Goal: Task Accomplishment & Management: Use online tool/utility

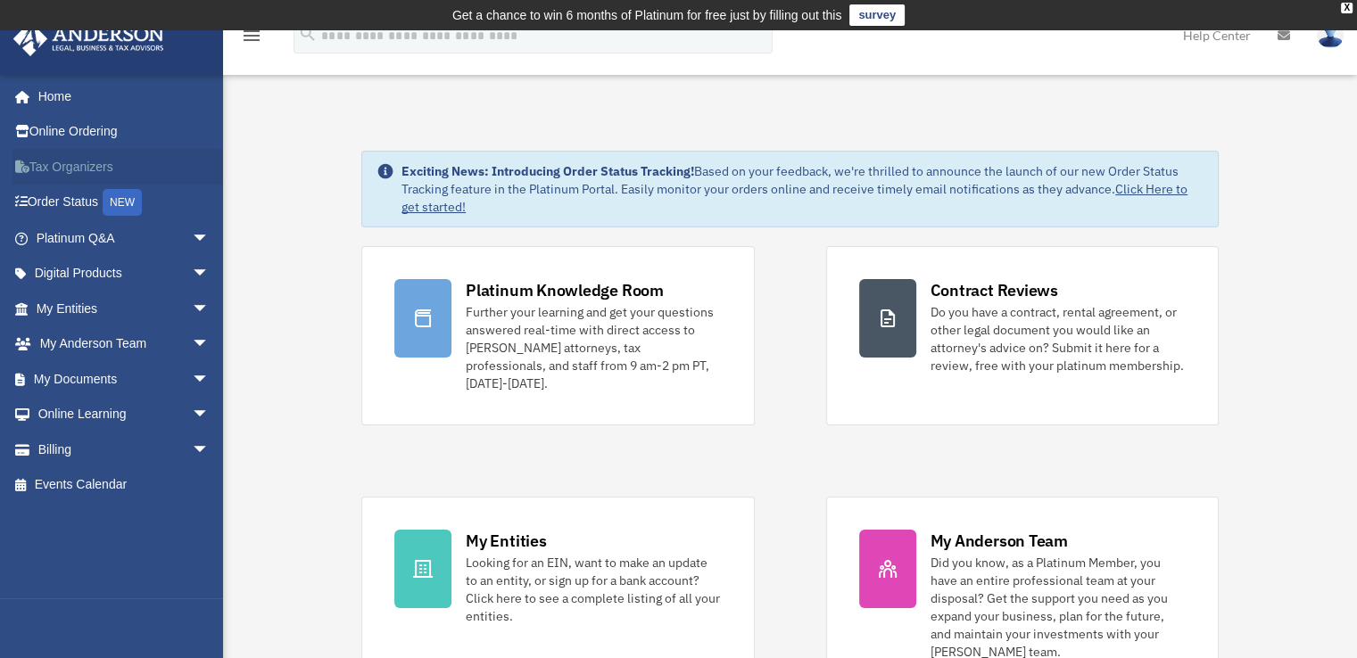
click at [94, 164] on link "Tax Organizers" at bounding box center [124, 167] width 224 height 36
click at [192, 376] on span "arrow_drop_down" at bounding box center [210, 379] width 36 height 37
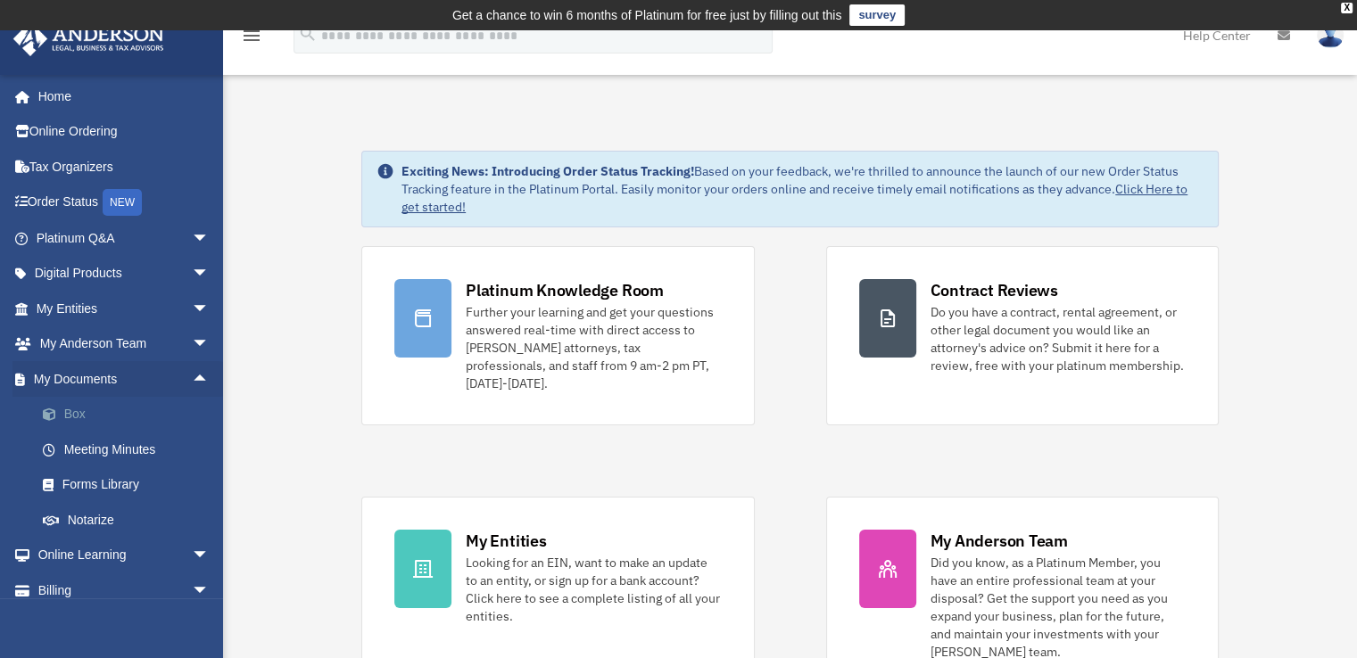
click at [78, 408] on link "Box" at bounding box center [130, 415] width 211 height 36
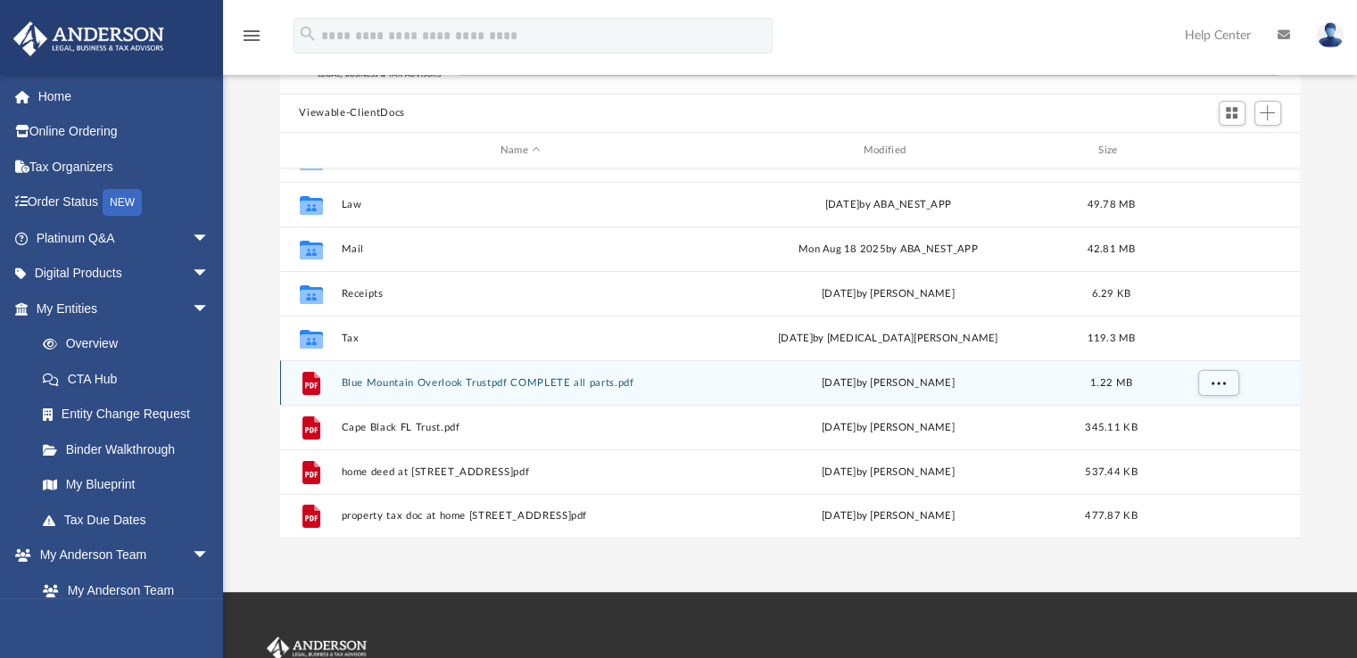
scroll to position [178, 0]
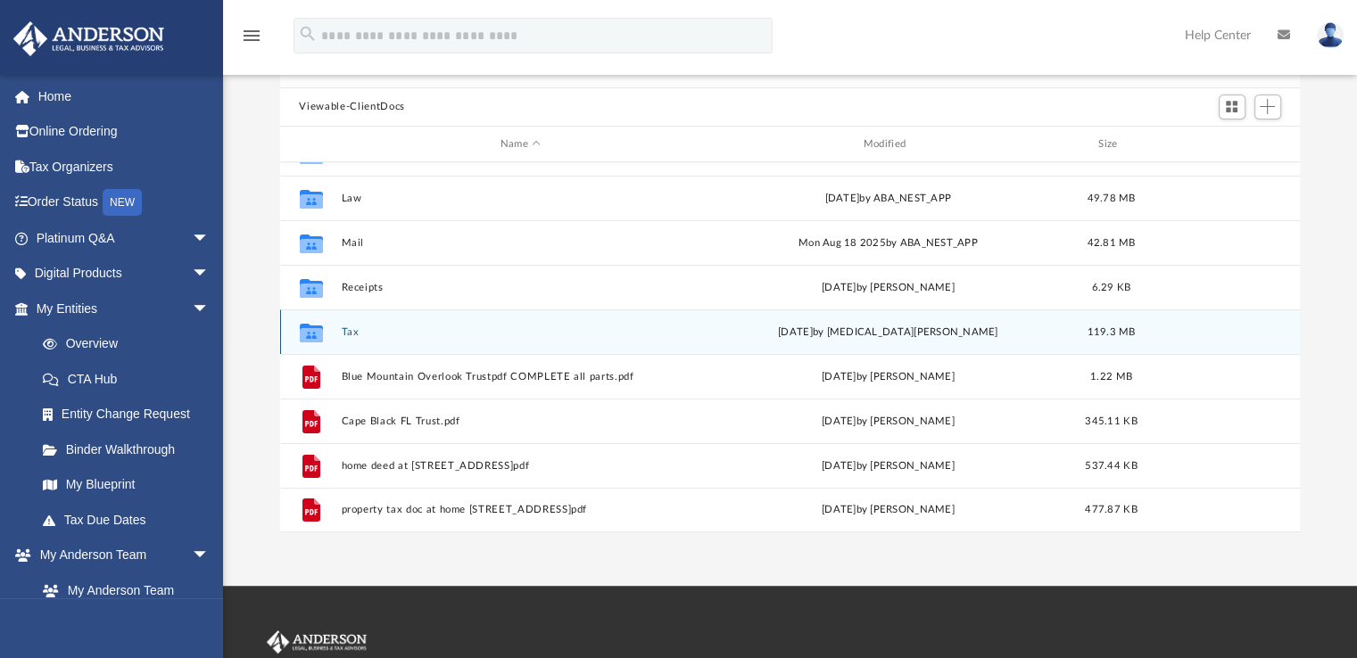
click at [355, 331] on button "Tax" at bounding box center [520, 332] width 359 height 12
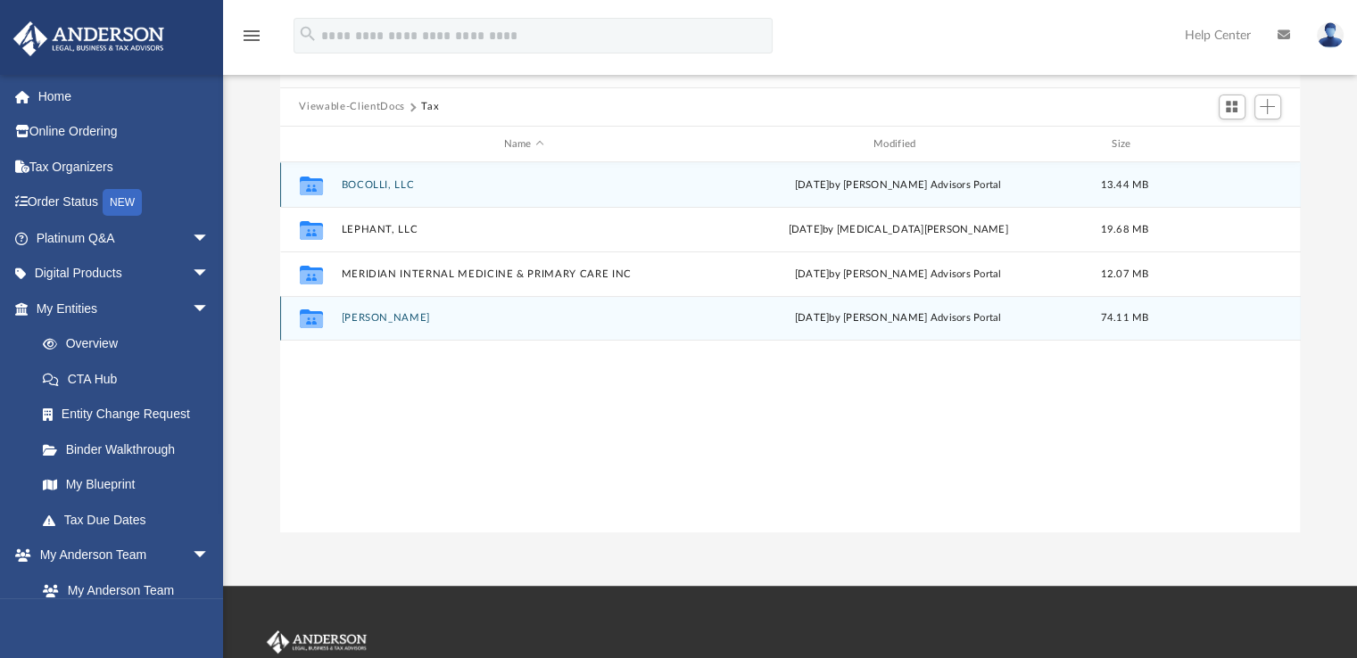
scroll to position [0, 0]
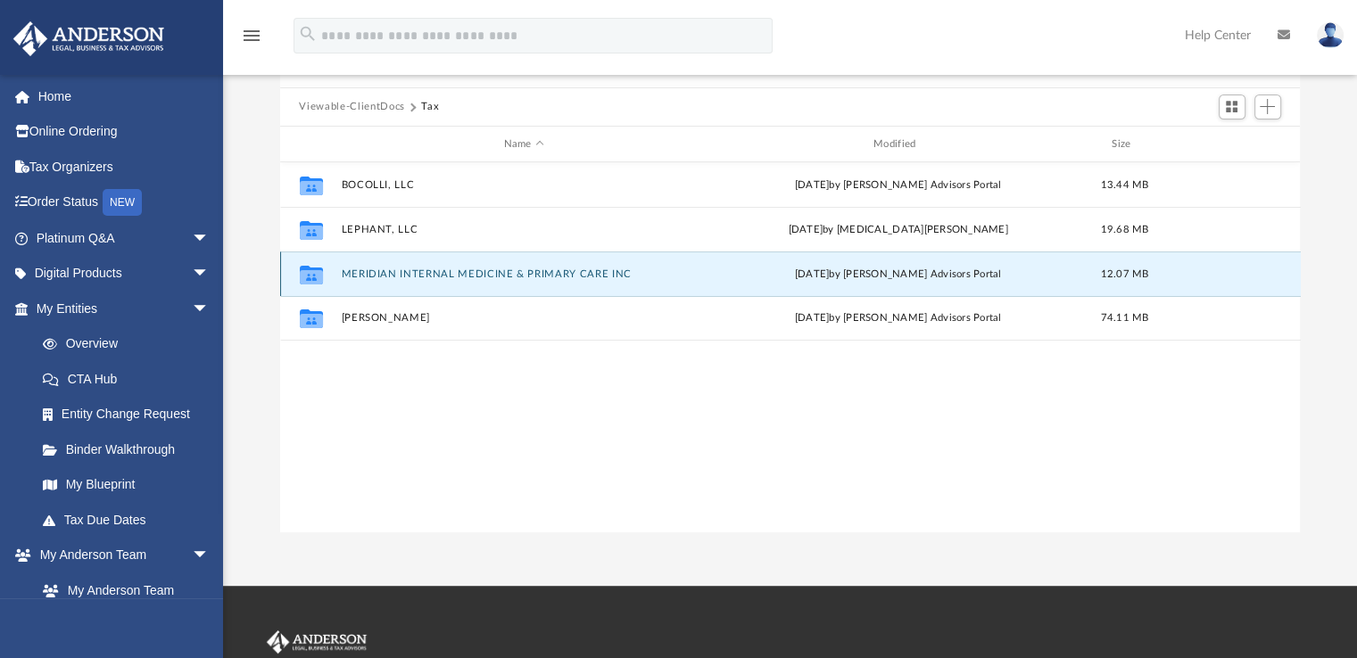
click at [459, 270] on button "MERIDIAN INTERNAL MEDICINE & PRIMARY CARE INC" at bounding box center [524, 275] width 366 height 12
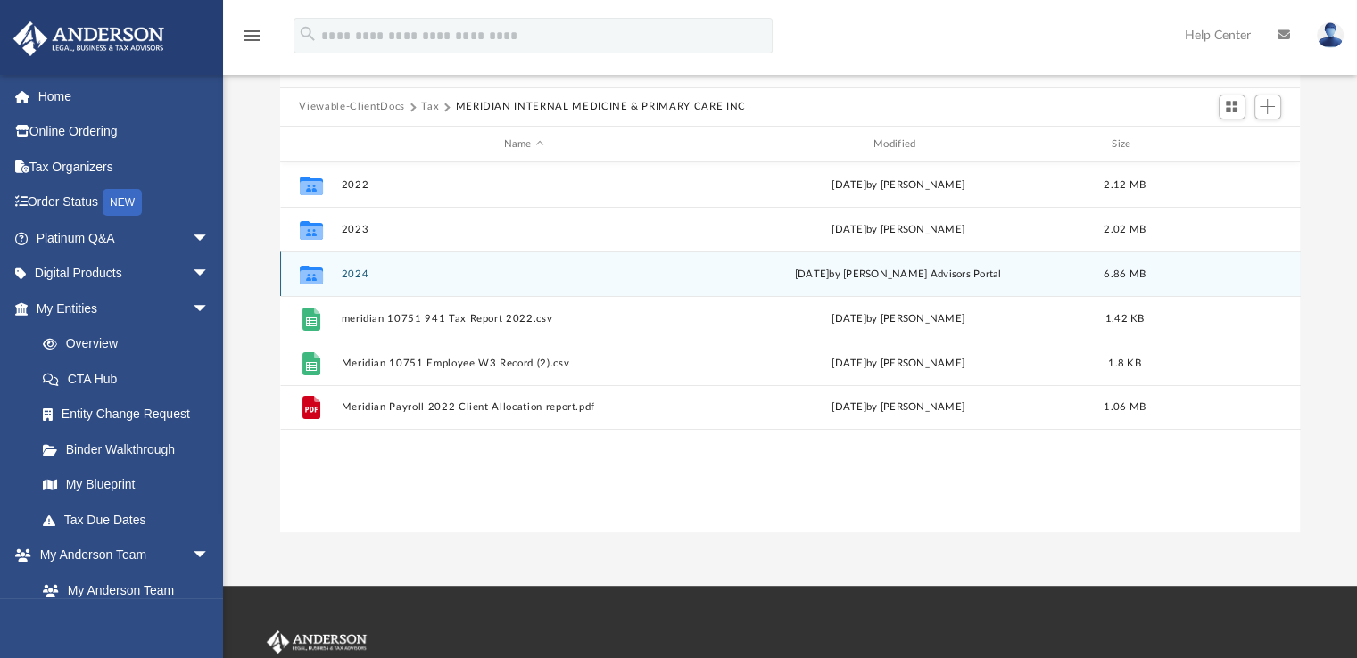
click at [352, 269] on button "2024" at bounding box center [524, 275] width 366 height 12
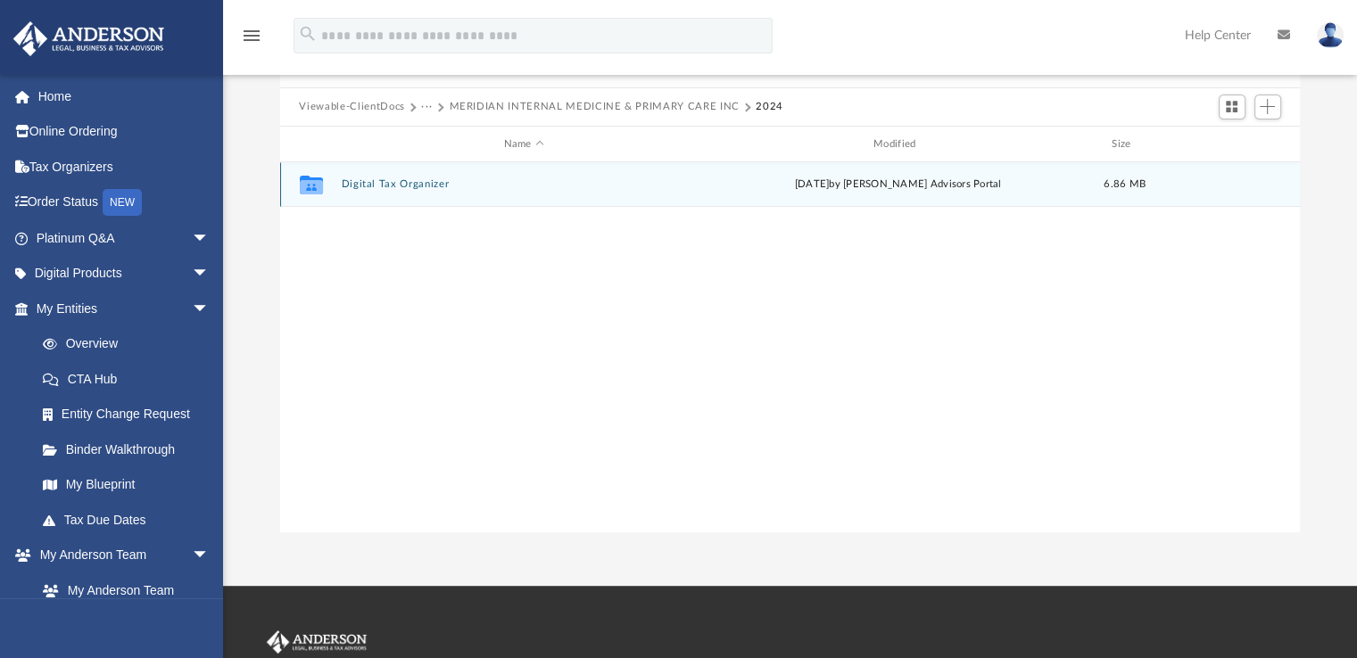
click at [392, 186] on button "Digital Tax Organizer" at bounding box center [524, 185] width 366 height 12
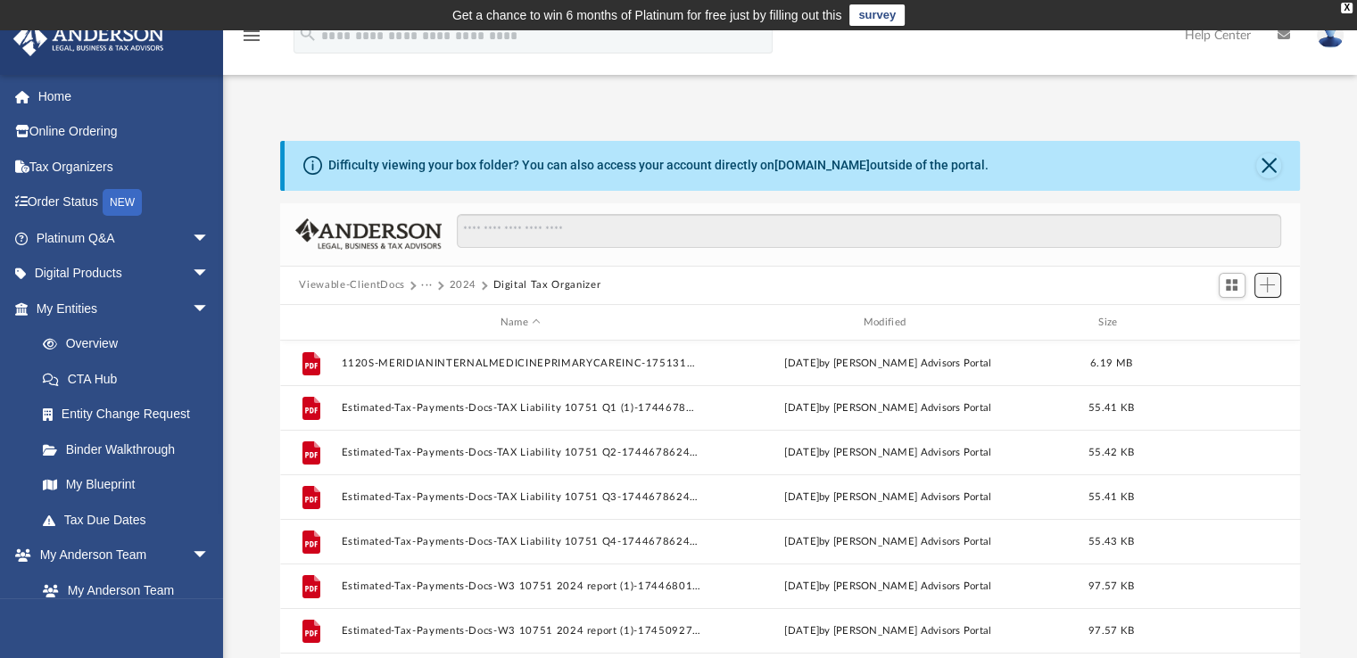
click at [1263, 286] on span "Add" at bounding box center [1267, 284] width 15 height 15
click at [1230, 322] on li "Upload" at bounding box center [1241, 320] width 57 height 19
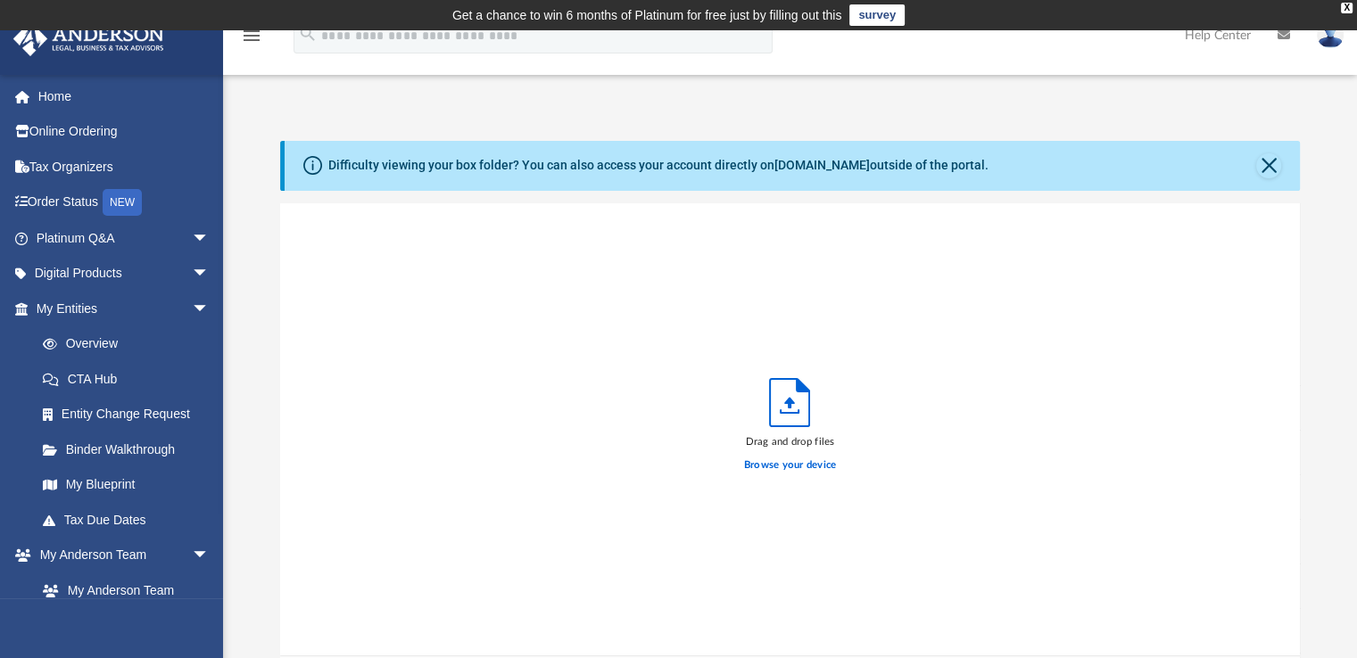
scroll to position [439, 1006]
click at [790, 467] on label "Browse your device" at bounding box center [790, 466] width 93 height 16
click at [0, 0] on input "Browse your device" at bounding box center [0, 0] width 0 height 0
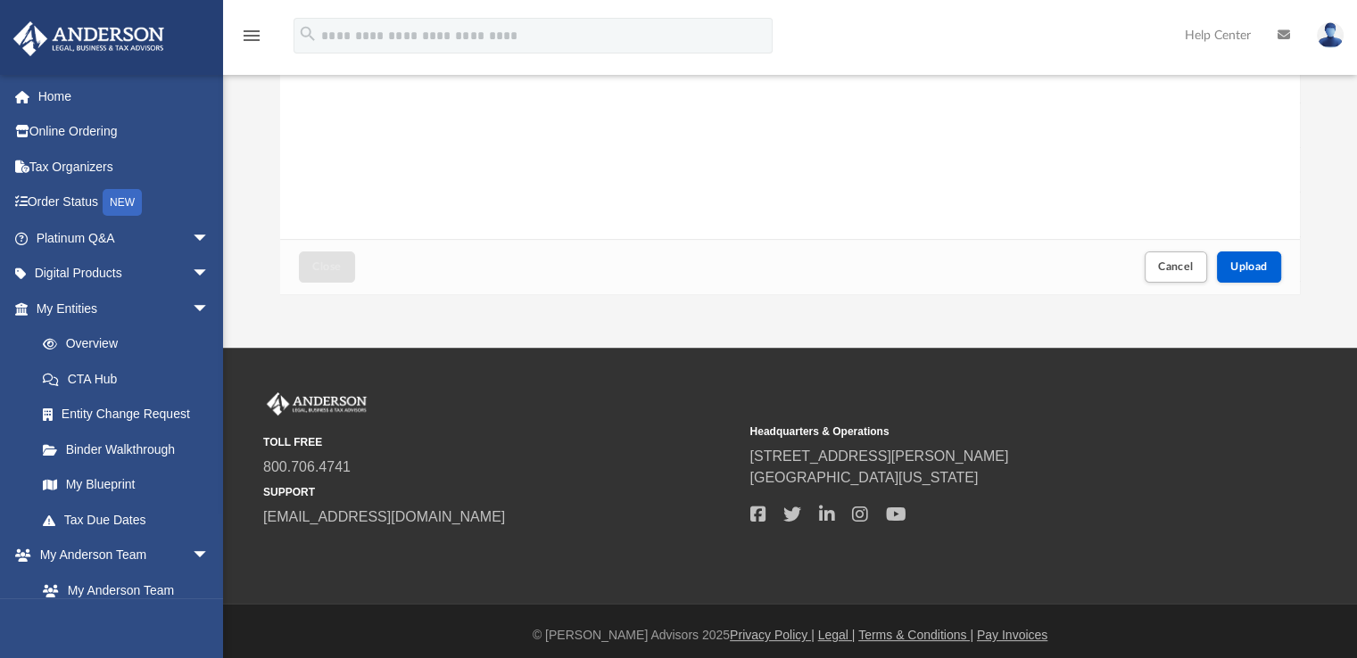
scroll to position [426, 0]
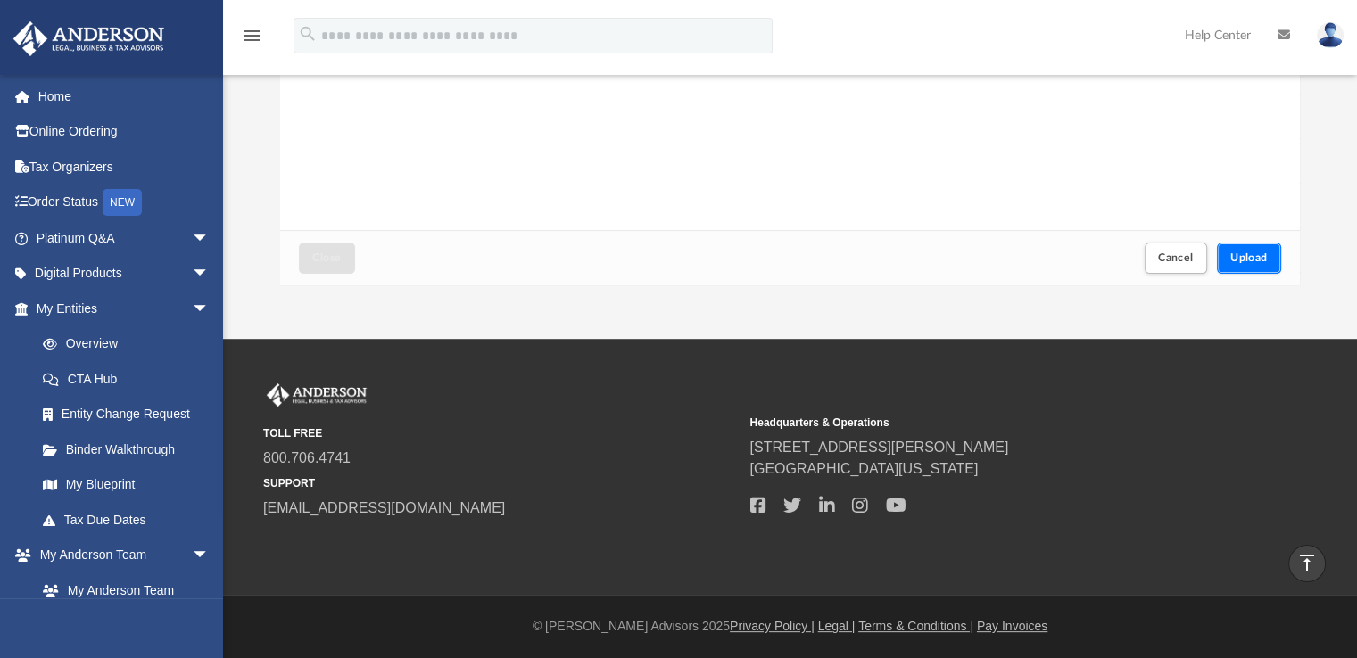
click at [1245, 266] on button "Upload" at bounding box center [1249, 258] width 64 height 31
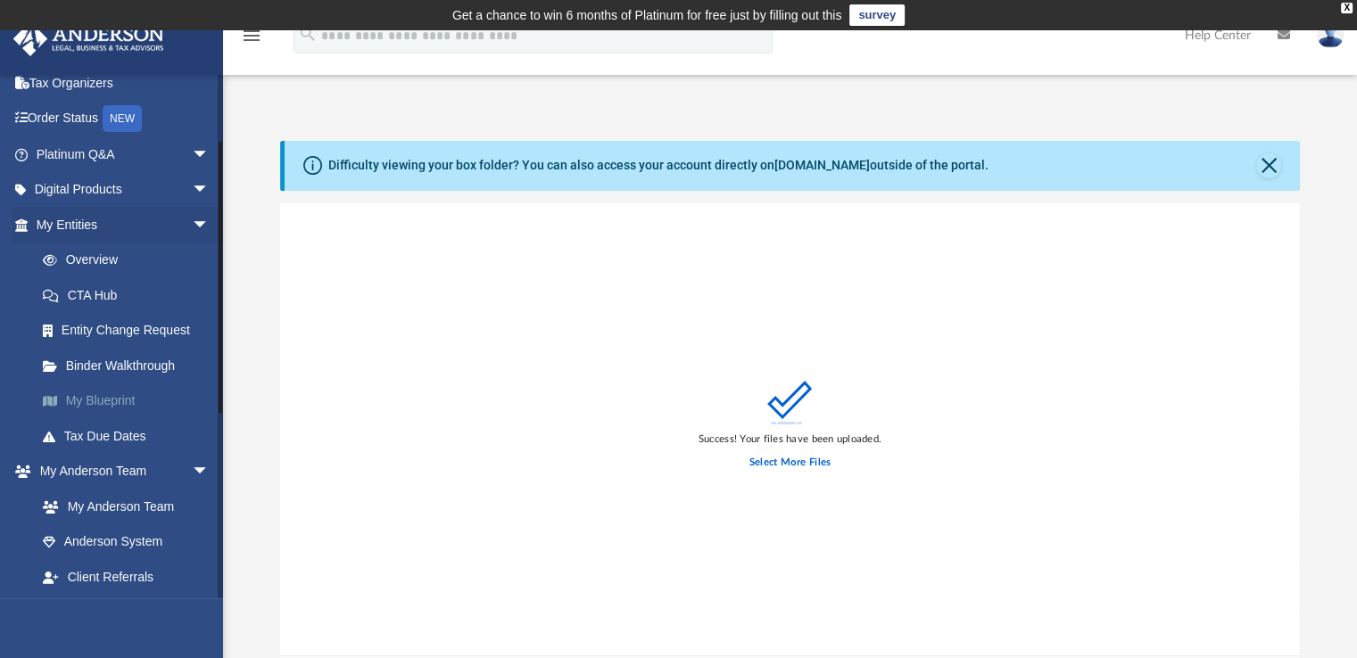
scroll to position [178, 0]
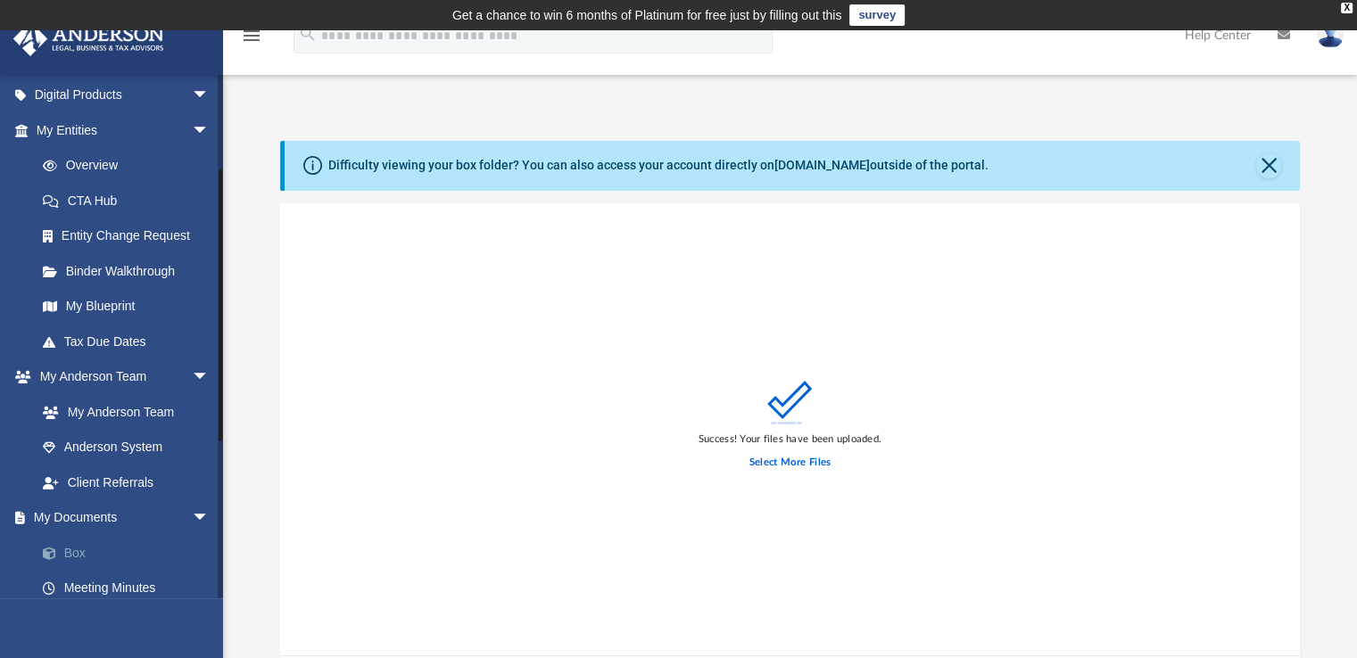
click at [85, 554] on link "Box" at bounding box center [130, 553] width 211 height 36
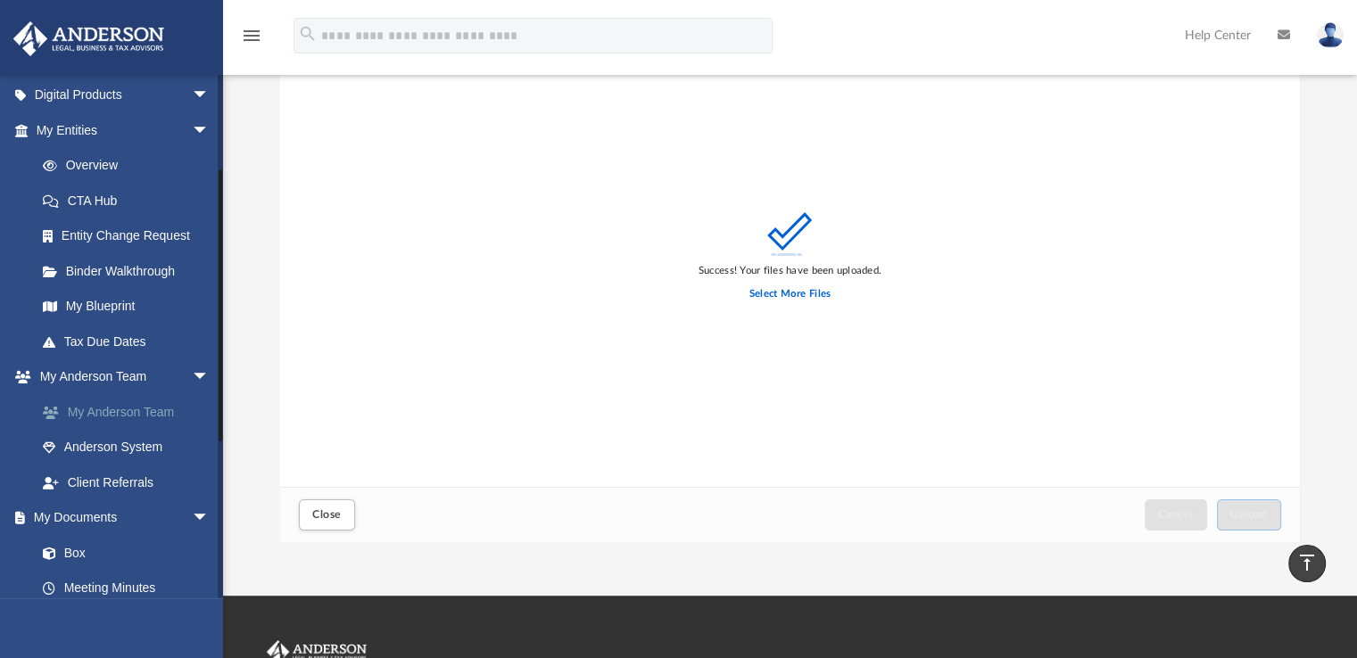
scroll to position [158, 0]
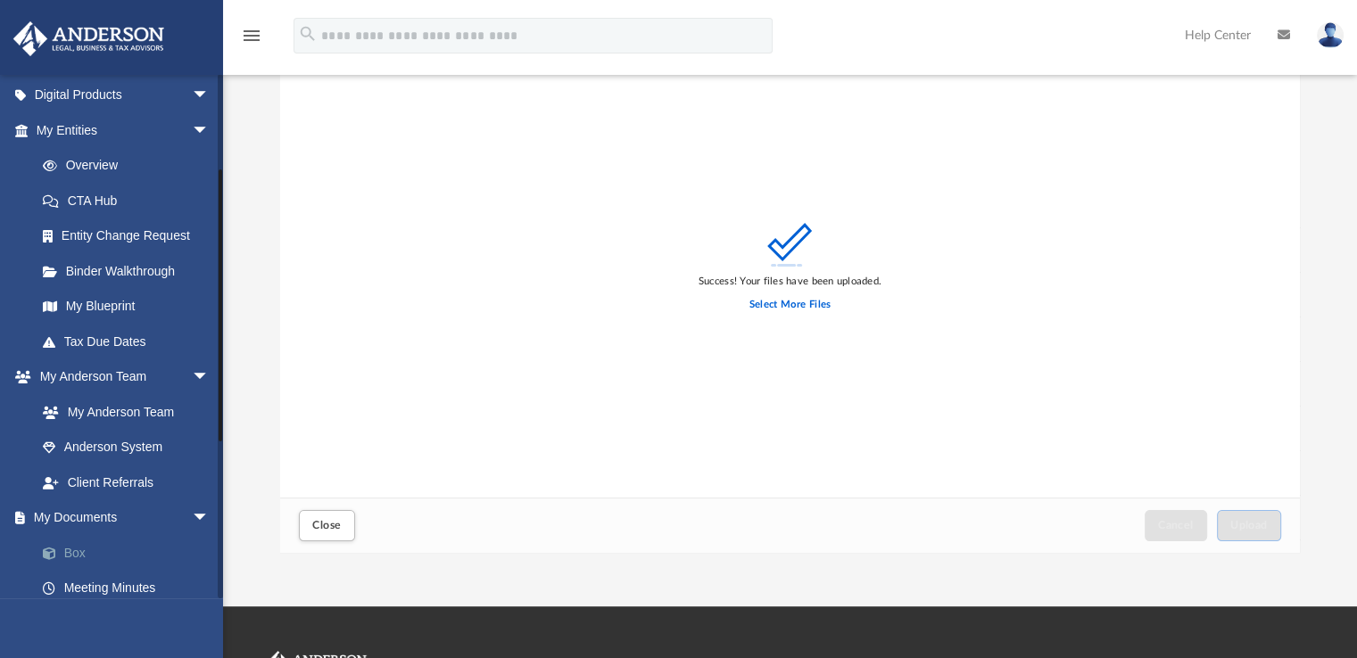
click at [75, 551] on link "Box" at bounding box center [130, 553] width 211 height 36
click at [335, 536] on button "Close" at bounding box center [326, 525] width 55 height 31
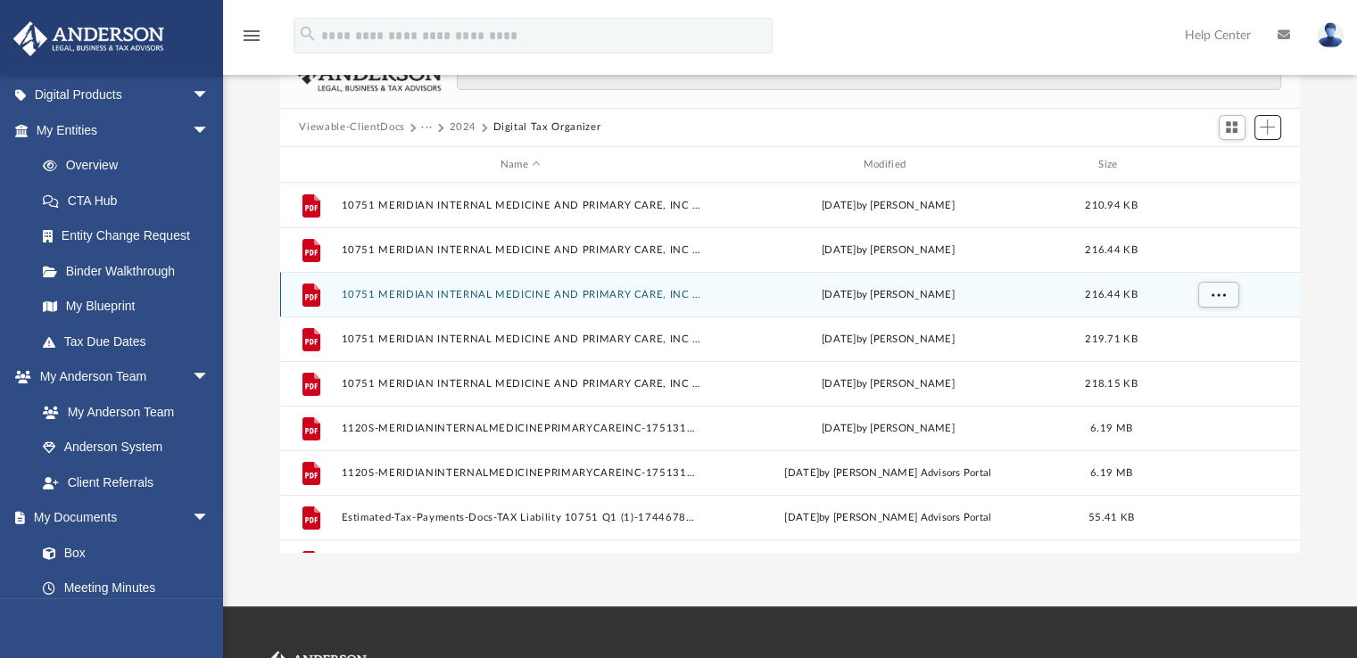
scroll to position [0, 0]
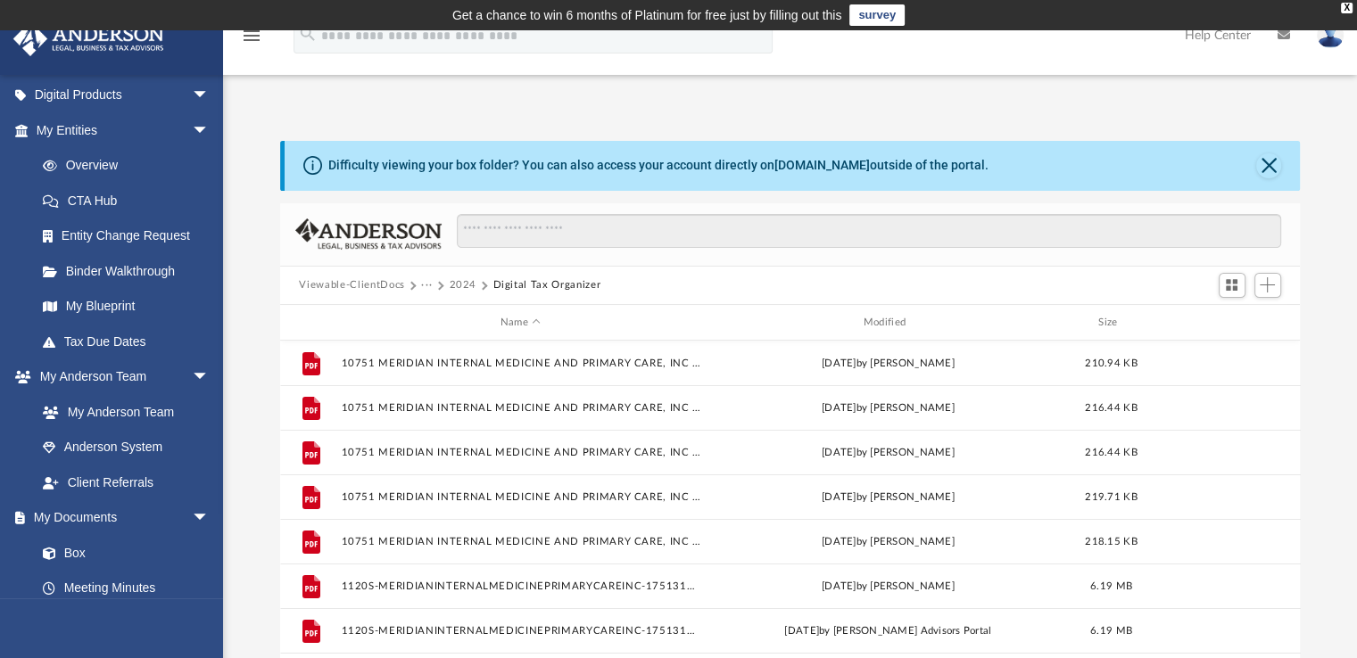
click at [460, 281] on button "2024" at bounding box center [463, 285] width 28 height 16
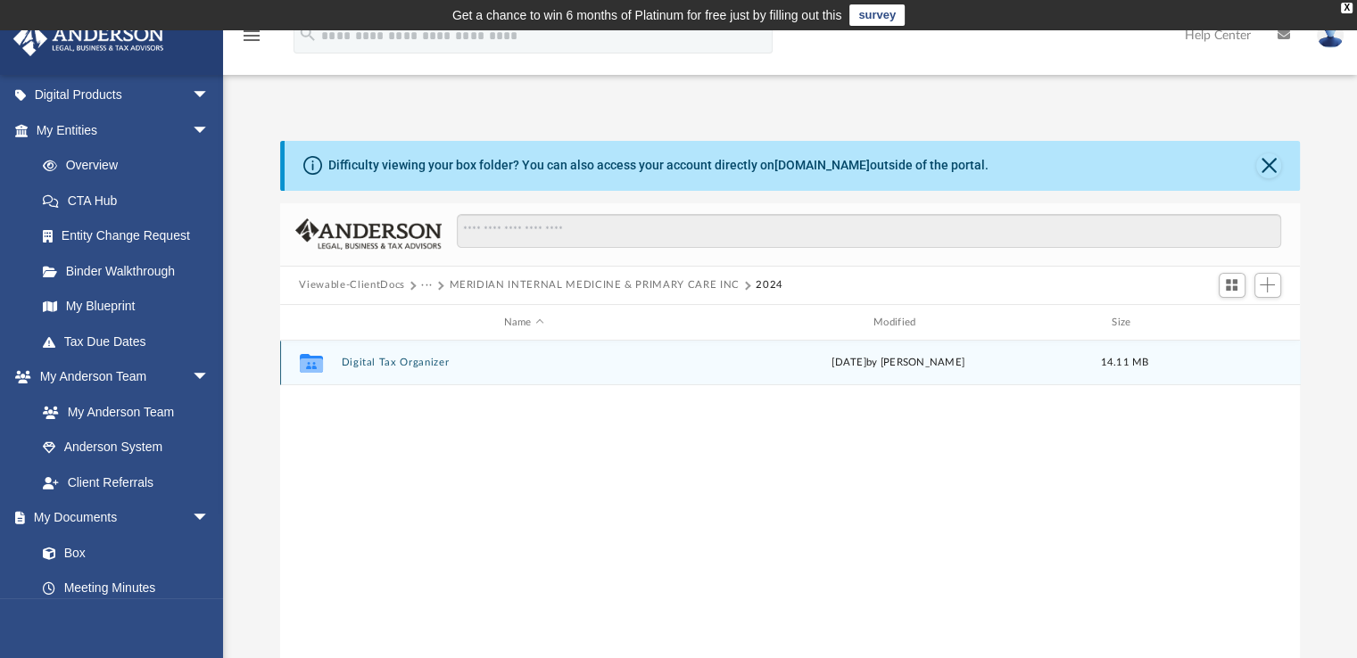
click at [391, 363] on button "Digital Tax Organizer" at bounding box center [524, 364] width 366 height 12
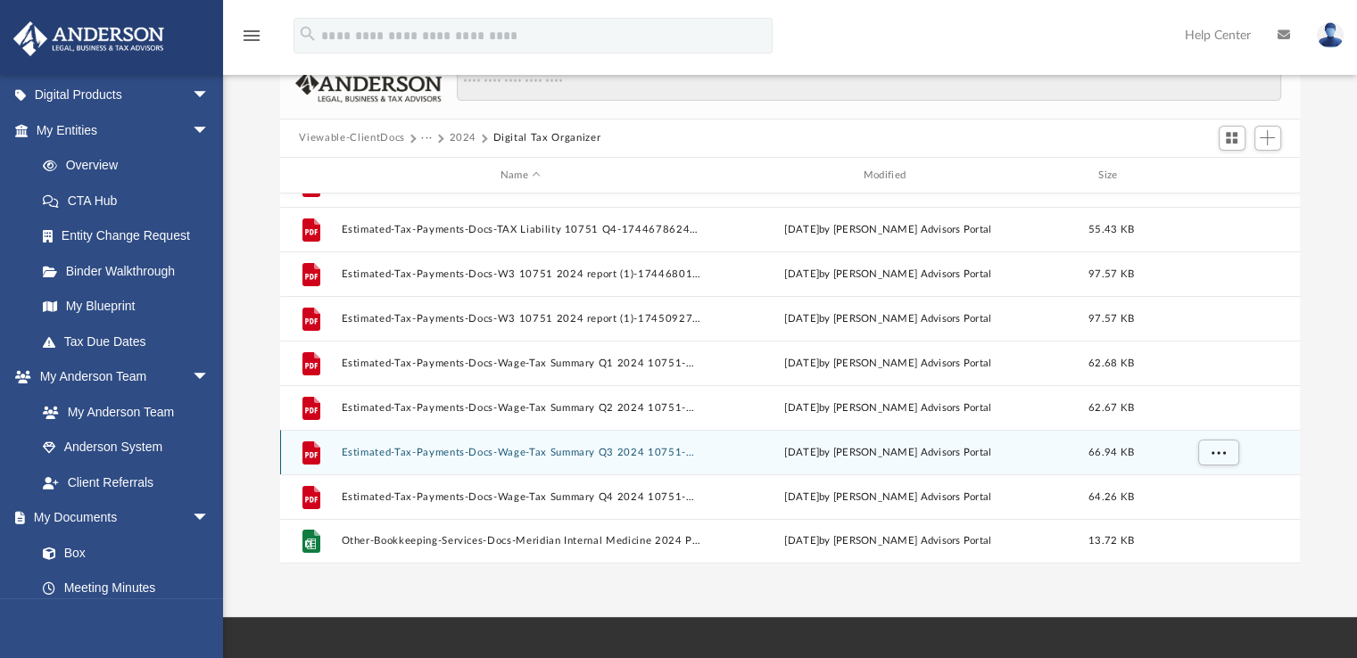
scroll to position [178, 0]
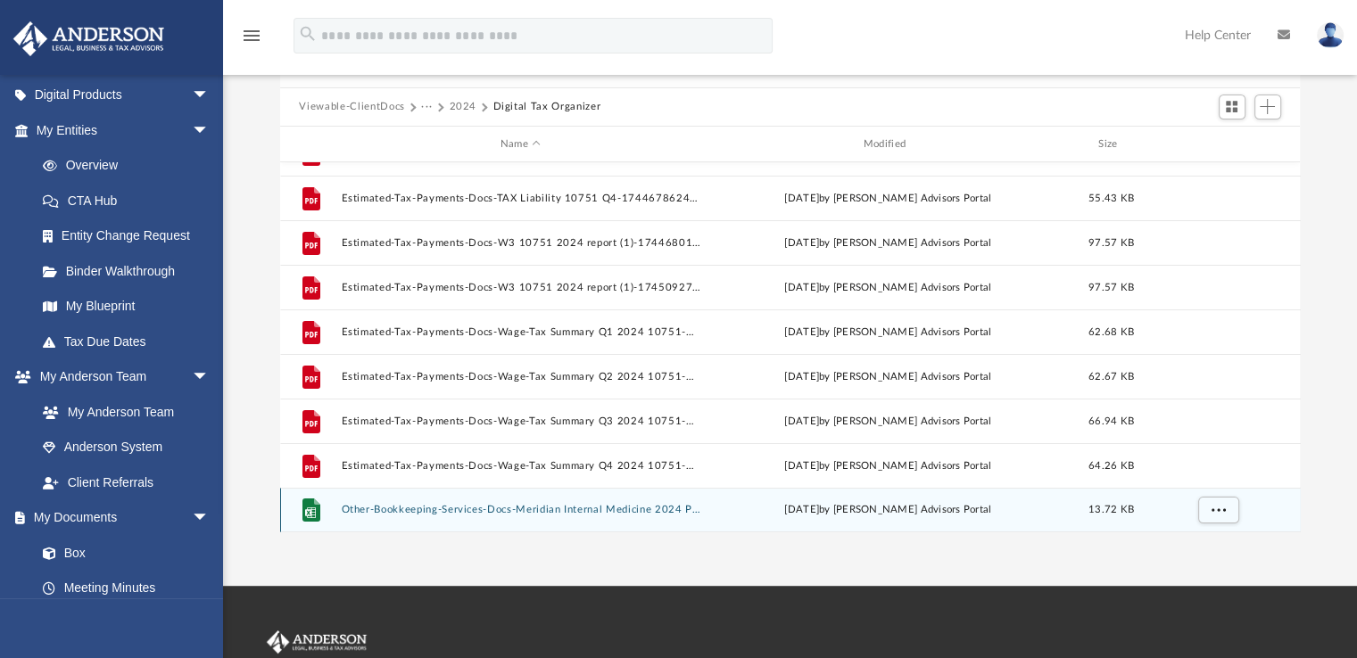
click at [550, 509] on button "Other-Bookkeeping-Services-Docs-Meridian Internal Medicine 2024 Profit and Loss…" at bounding box center [520, 511] width 359 height 12
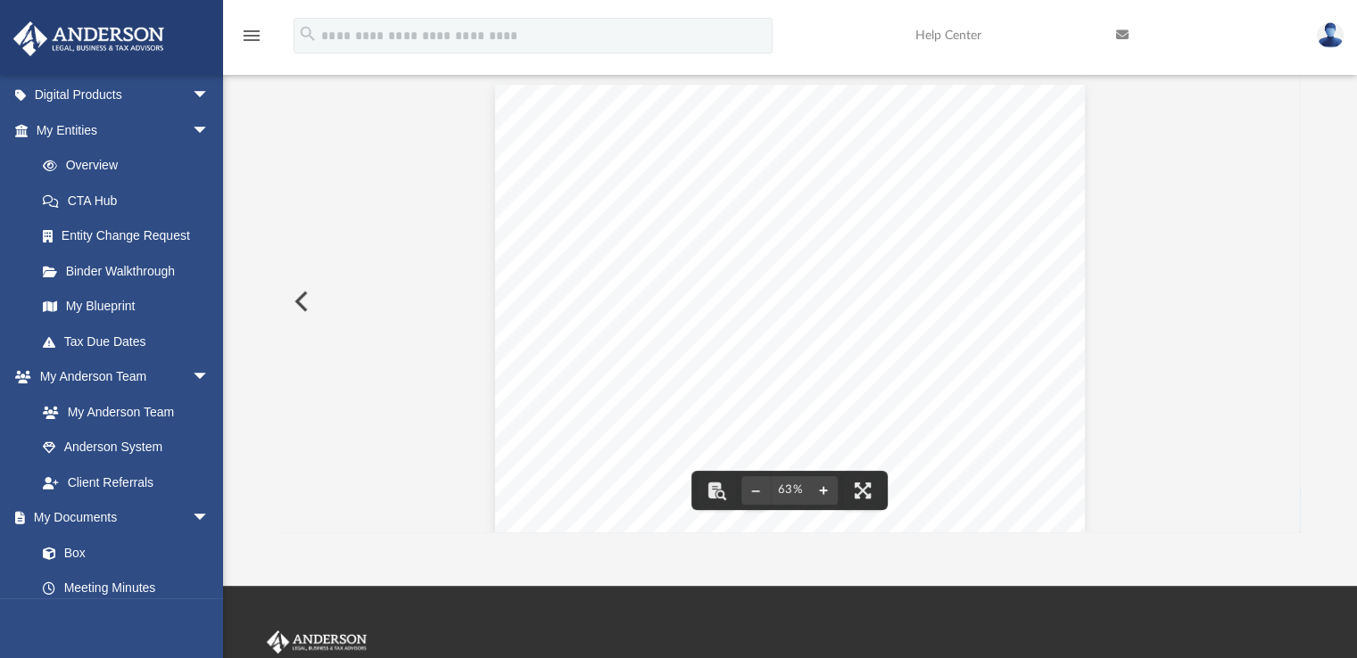
click at [822, 486] on button "File preview" at bounding box center [823, 490] width 29 height 39
click at [829, 490] on button "File preview" at bounding box center [823, 490] width 29 height 39
click at [863, 489] on button "File preview" at bounding box center [862, 490] width 39 height 39
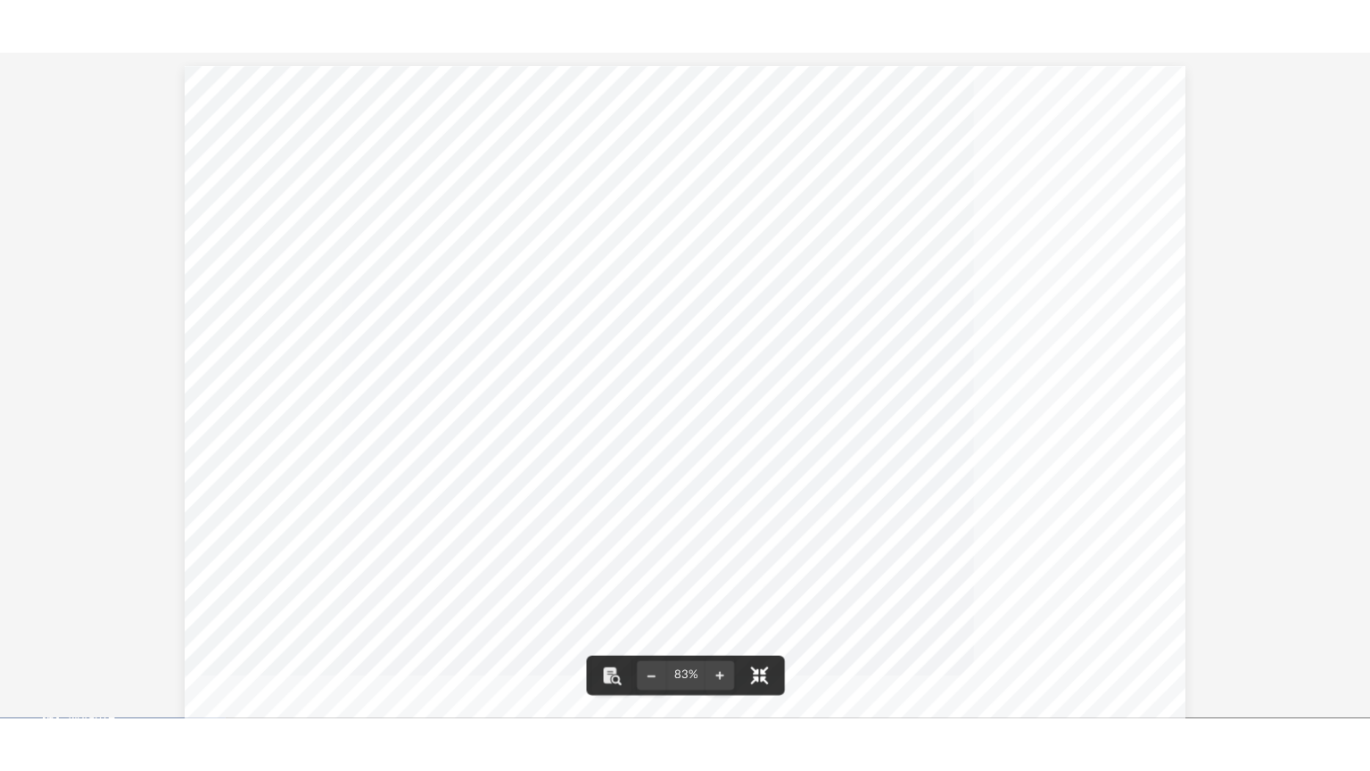
scroll to position [392, 1019]
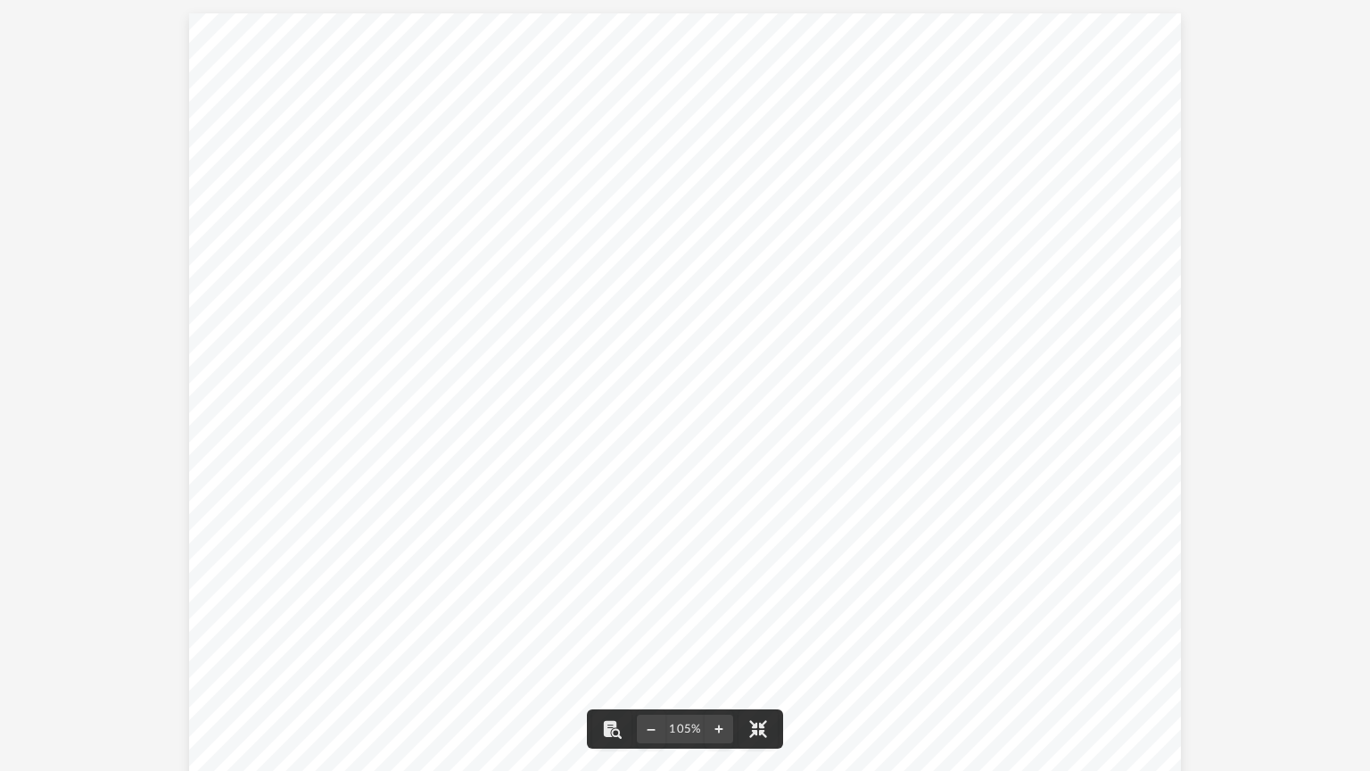
drag, startPoint x: 57, startPoint y: 184, endPoint x: 64, endPoint y: 178, distance: 9.5
click at [58, 184] on div "Sheet1 Profit and Loss by Month Meridian Internal Medicine & Primary Care Janua…" at bounding box center [685, 396] width 1370 height 793
click at [84, 22] on div "Sheet1 Profit and Loss by Month Meridian Internal Medicine & Primary Care Janua…" at bounding box center [685, 396] width 1370 height 793
click at [0, 212] on div "Sheet1 Profit and Loss by Month Meridian Internal Medicine & Primary Care Janua…" at bounding box center [685, 396] width 1370 height 793
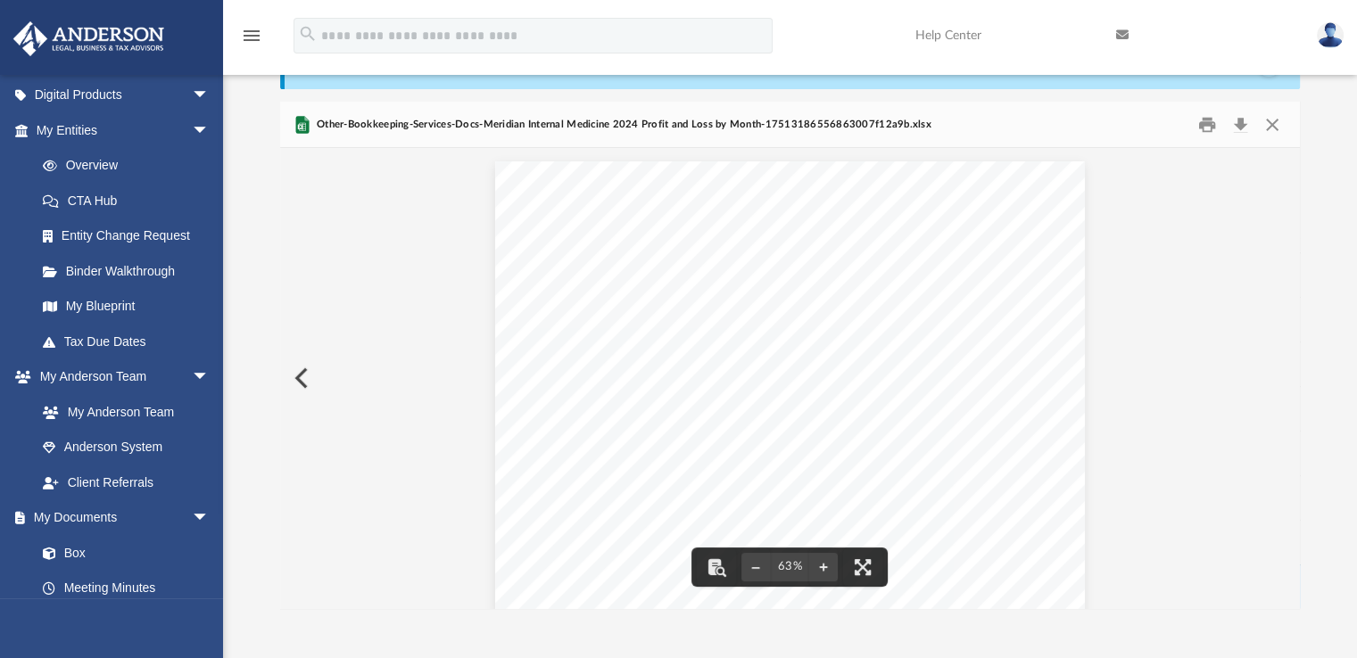
scroll to position [0, 0]
